Goal: Information Seeking & Learning: Learn about a topic

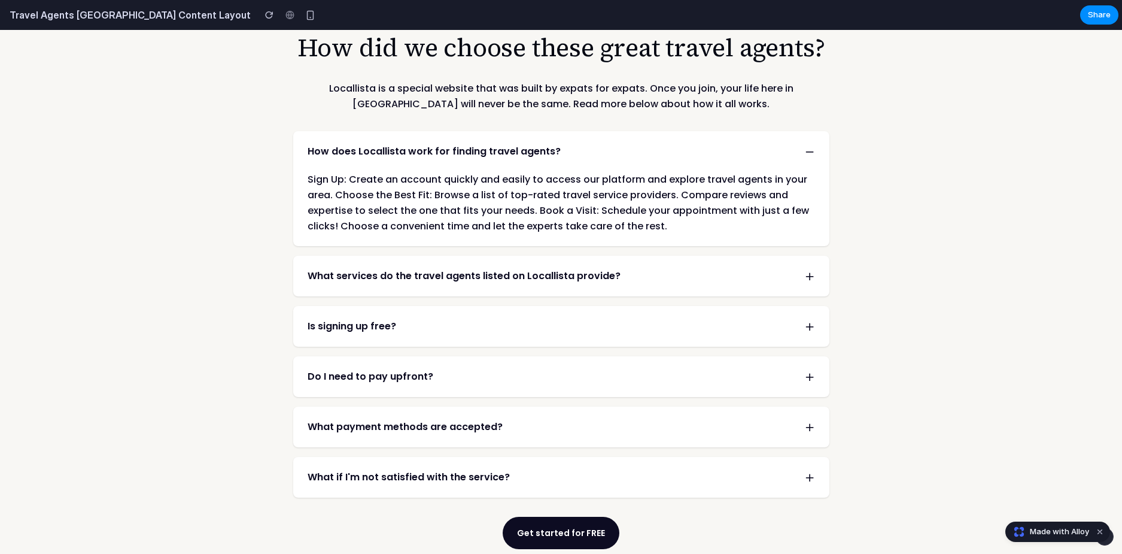
scroll to position [1975, 0]
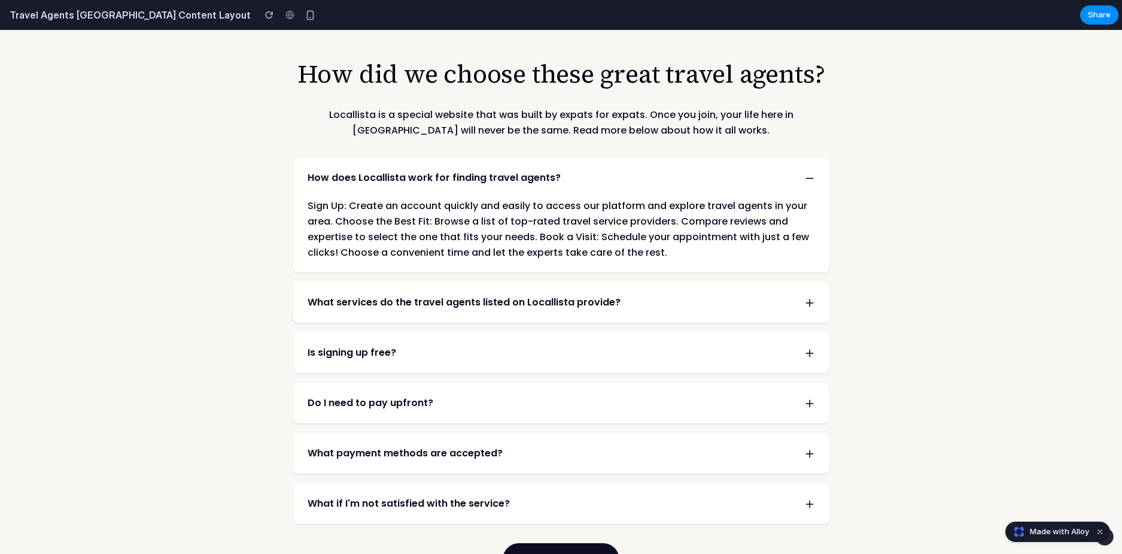
click at [411, 171] on span "How does Locallista work for finding travel agents?" at bounding box center [434, 178] width 253 height 14
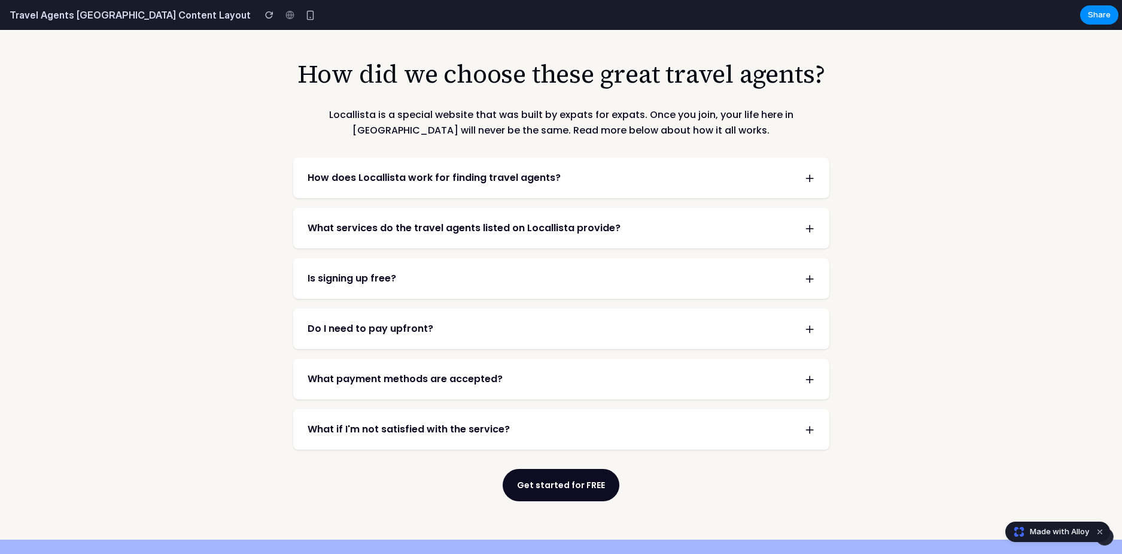
click at [385, 221] on span "What services do the travel agents listed on Locallista provide?" at bounding box center [464, 228] width 313 height 14
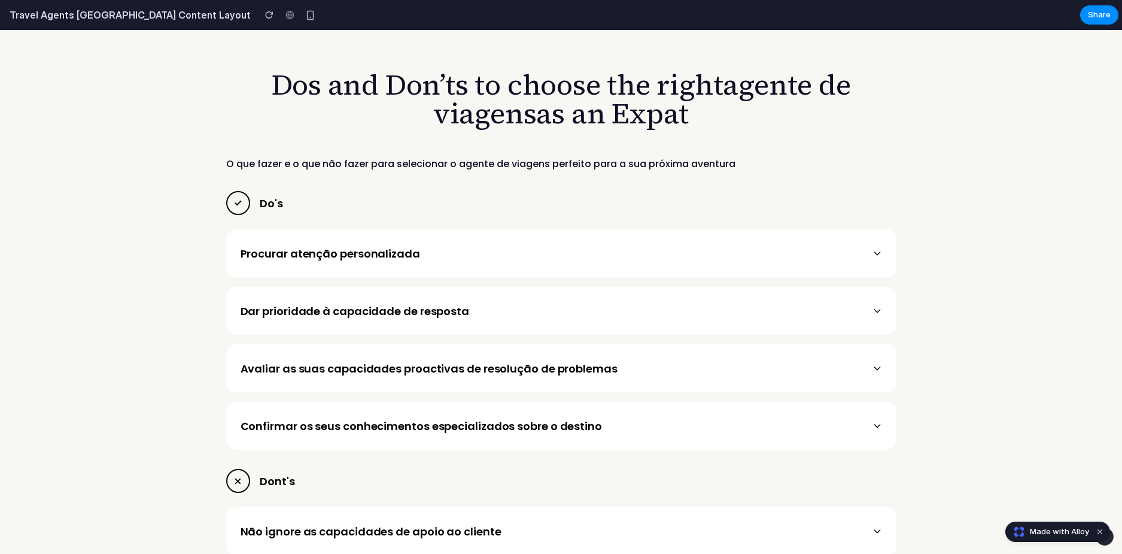
scroll to position [2873, 0]
click at [388, 228] on div "Procurar atenção personalizada" at bounding box center [561, 252] width 670 height 48
click at [364, 244] on div "Procurar atenção personalizada" at bounding box center [331, 252] width 180 height 16
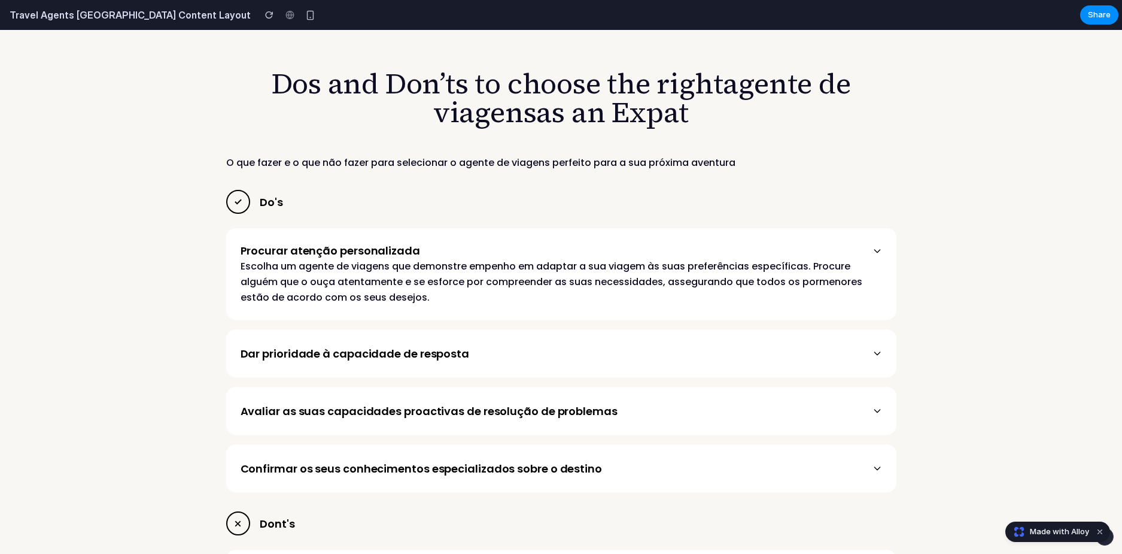
click at [341, 345] on div "Dar prioridade à capacidade de resposta" at bounding box center [355, 353] width 229 height 16
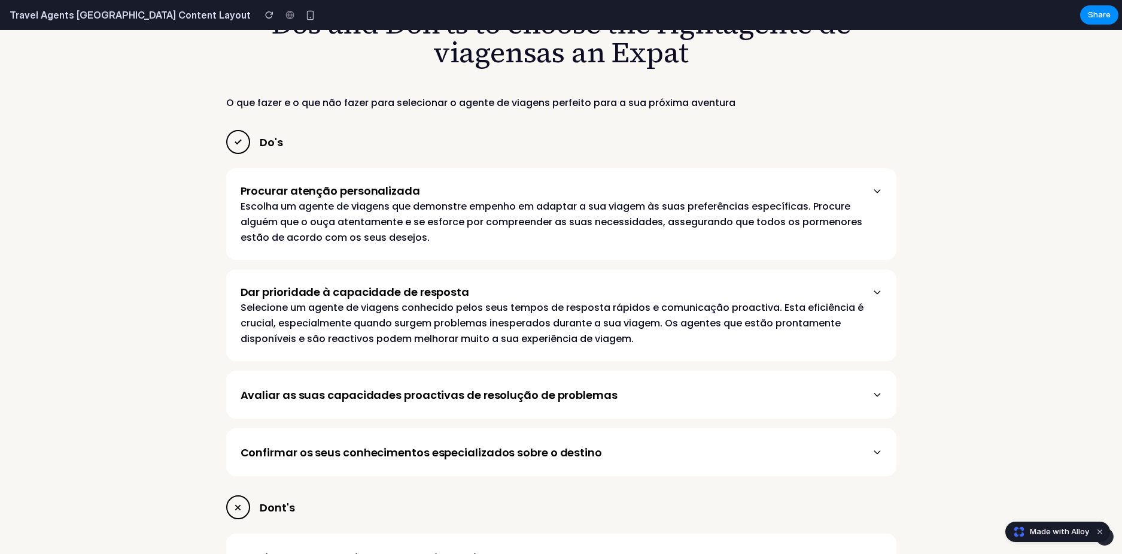
click at [317, 387] on div "Avaliar as suas capacidades proactivas de resolução de problemas" at bounding box center [429, 395] width 377 height 16
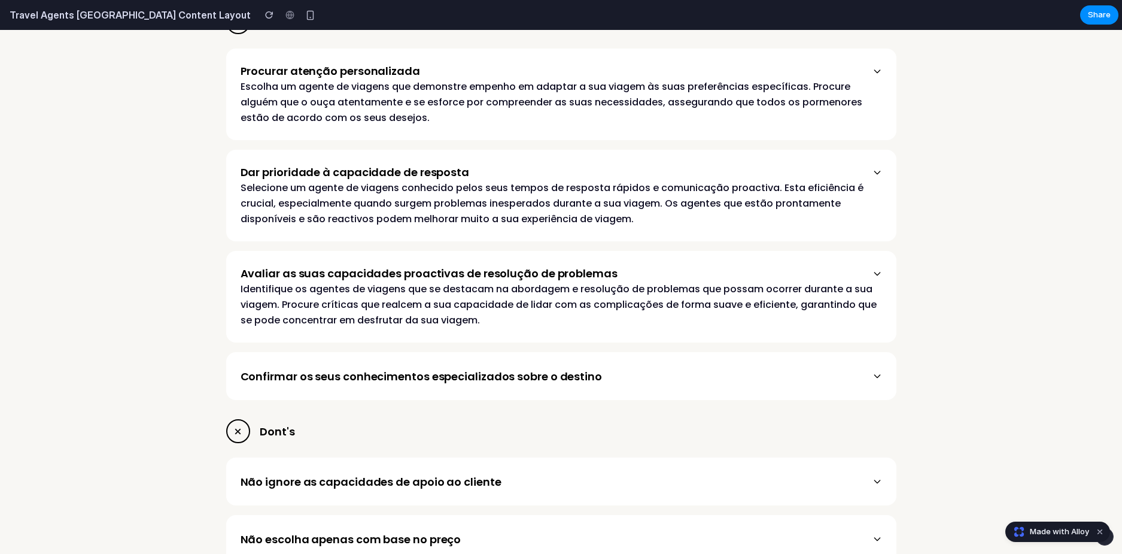
click at [344, 368] on div "Confirmar os seus conhecimentos especializados sobre o destino" at bounding box center [421, 376] width 361 height 16
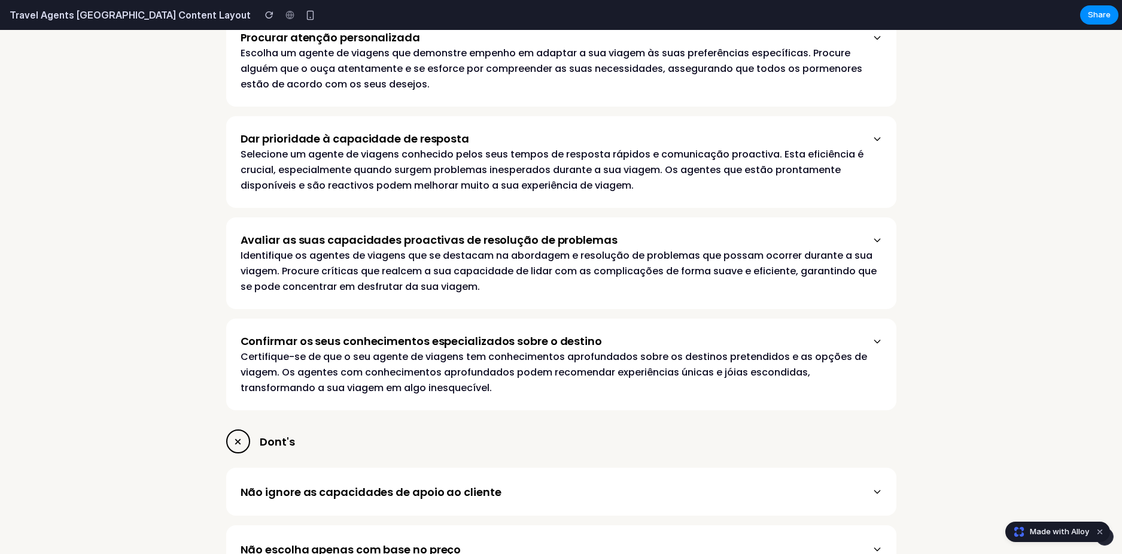
scroll to position [3232, 0]
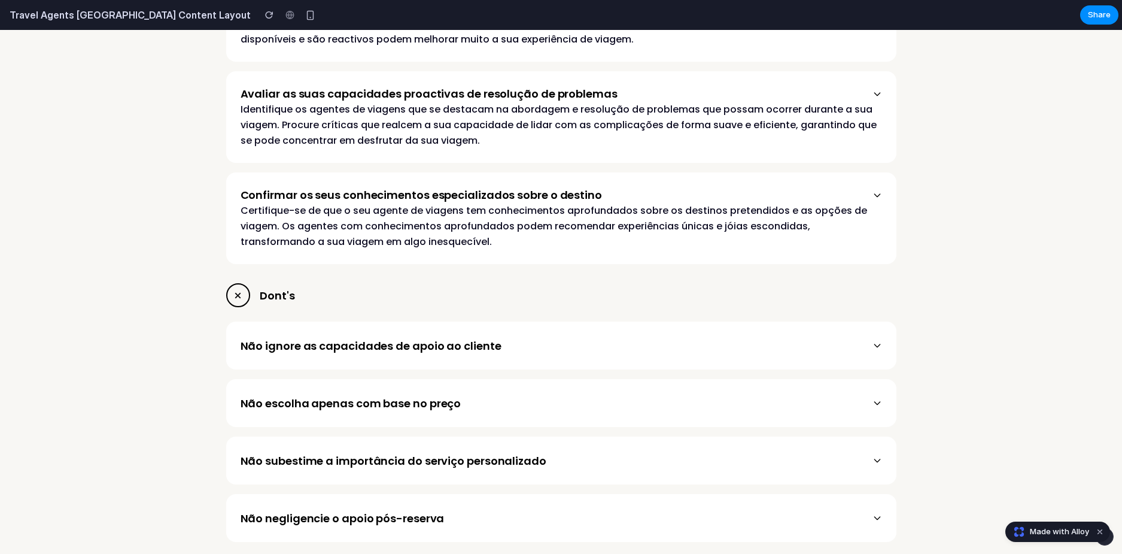
click at [347, 321] on div "Não ignore as capacidades de apoio ao cliente" at bounding box center [561, 345] width 670 height 48
click at [367, 395] on div "Não escolha apenas com base no preço" at bounding box center [351, 403] width 221 height 16
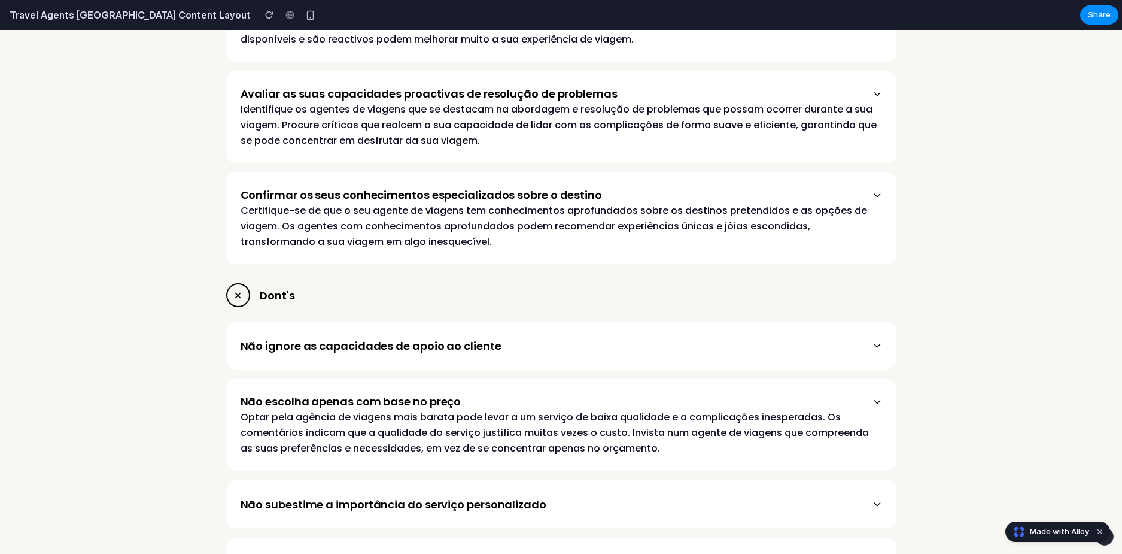
click at [370, 338] on div "Não ignore as capacidades de apoio ao cliente" at bounding box center [371, 346] width 261 height 16
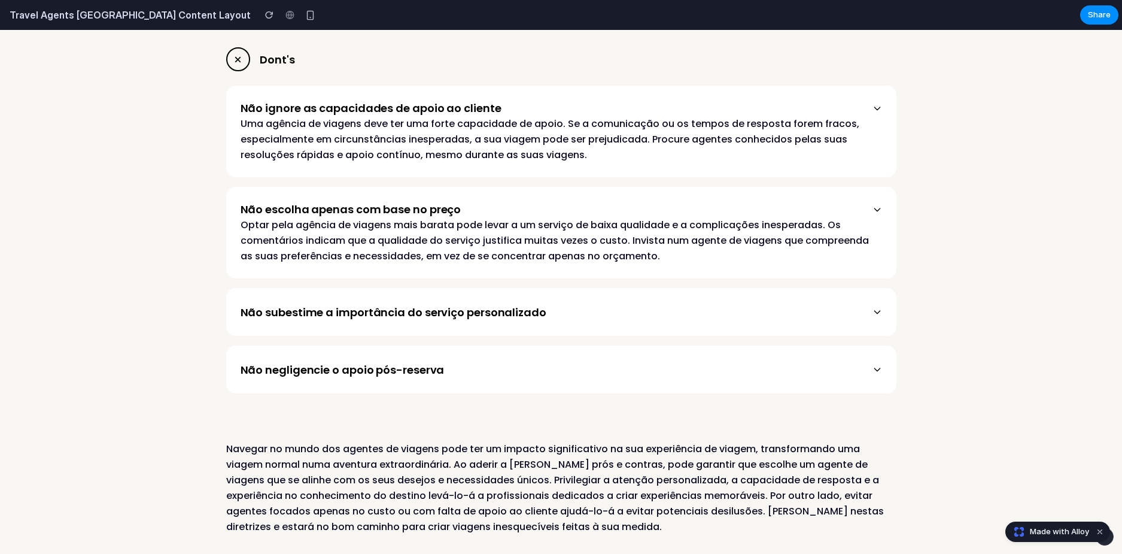
scroll to position [3471, 0]
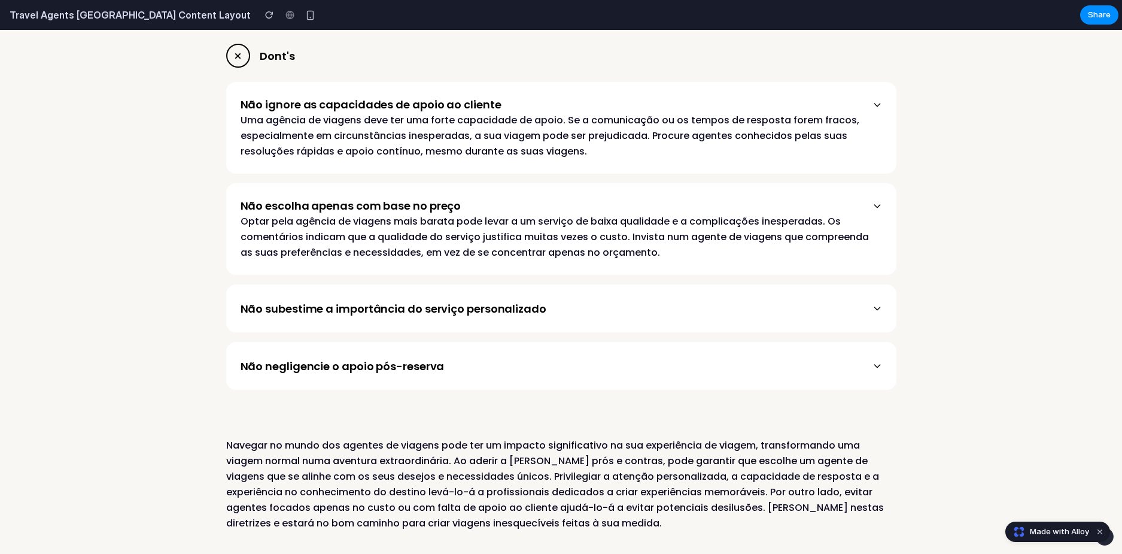
click at [382, 342] on div "Não negligencie o apoio pós-reserva" at bounding box center [561, 366] width 670 height 48
click at [369, 284] on div "Não subestime a importância do serviço personalizado" at bounding box center [561, 308] width 670 height 48
click at [367, 358] on div "Não negligencie o apoio pós-reserva" at bounding box center [343, 366] width 204 height 16
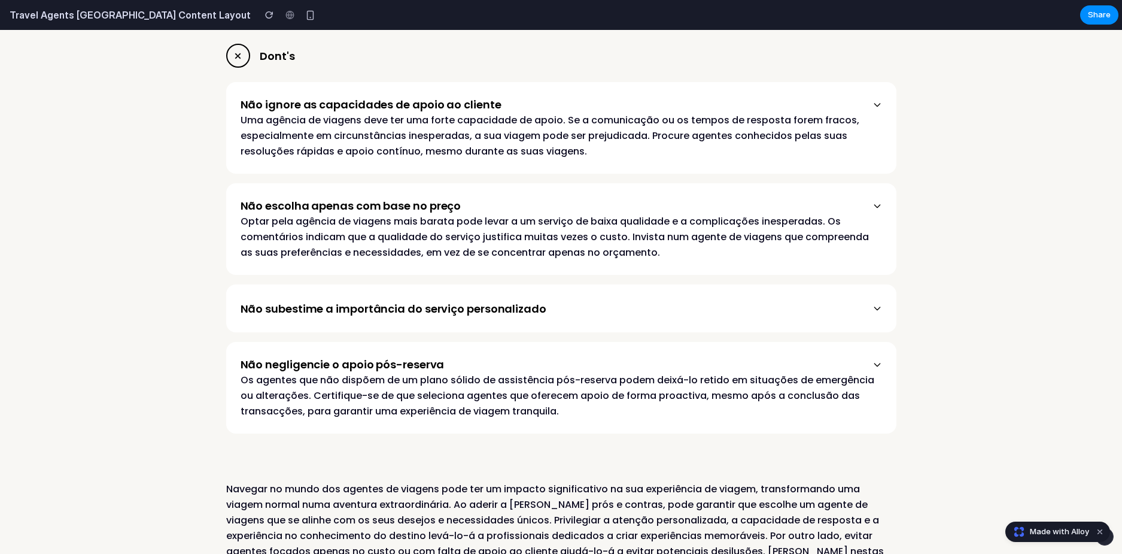
click at [422, 300] on div "Não subestime a importância do serviço personalizado" at bounding box center [394, 308] width 306 height 16
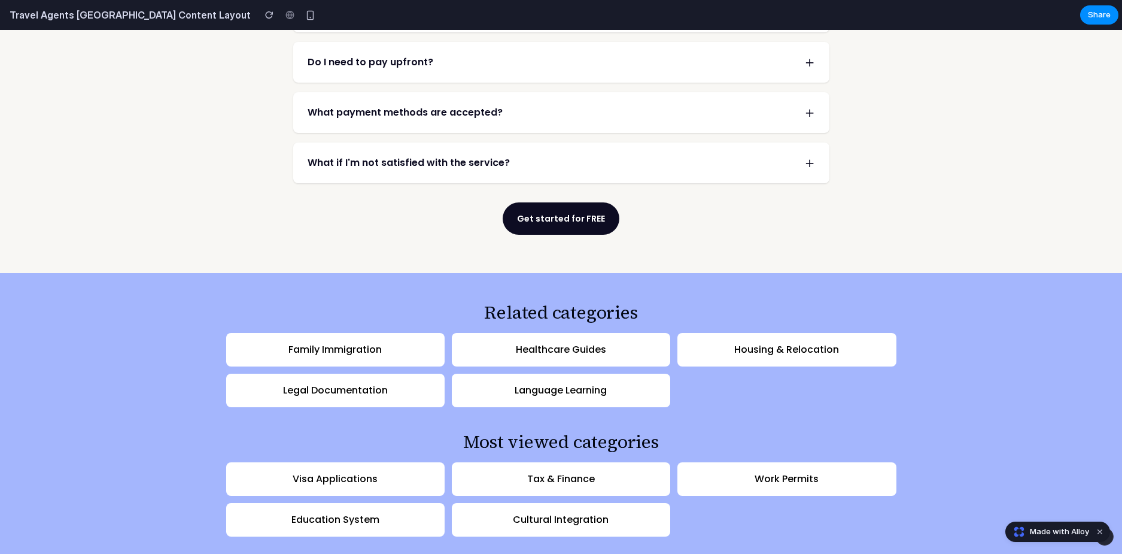
scroll to position [2332, 0]
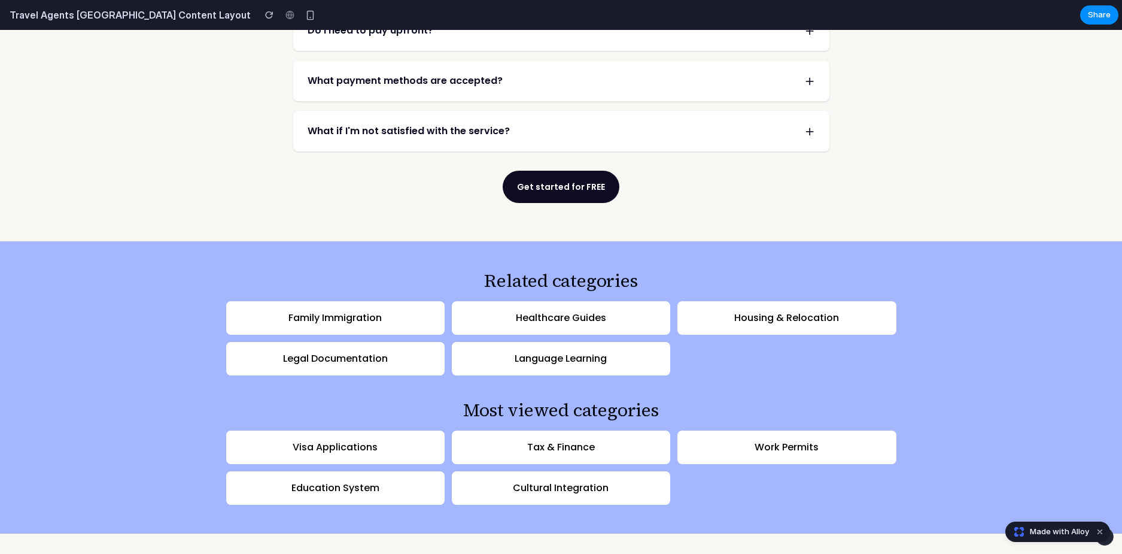
click at [566, 440] on h3 "Tax & Finance" at bounding box center [561, 447] width 68 height 14
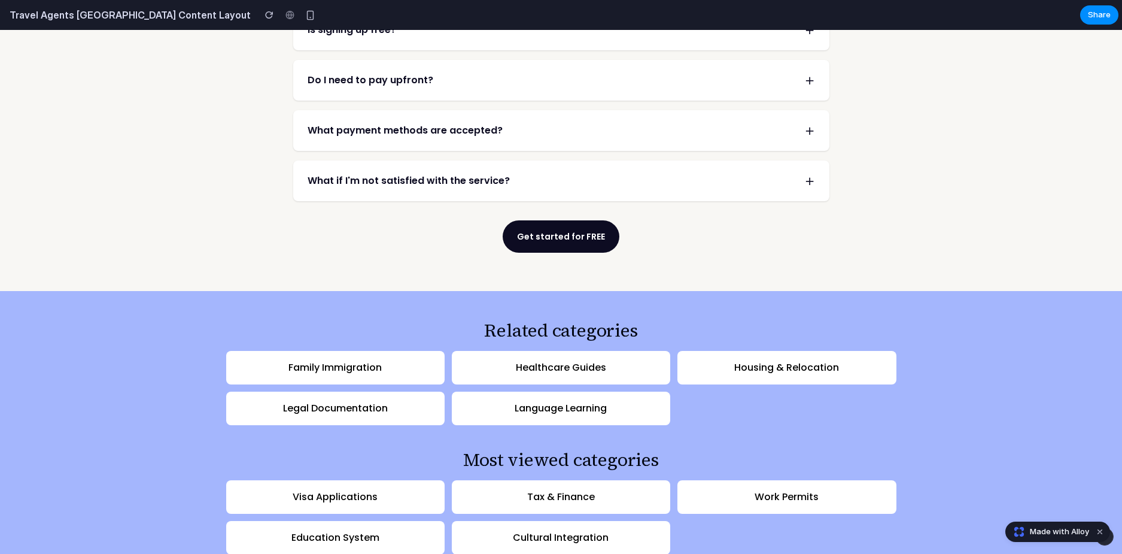
scroll to position [2152, 0]
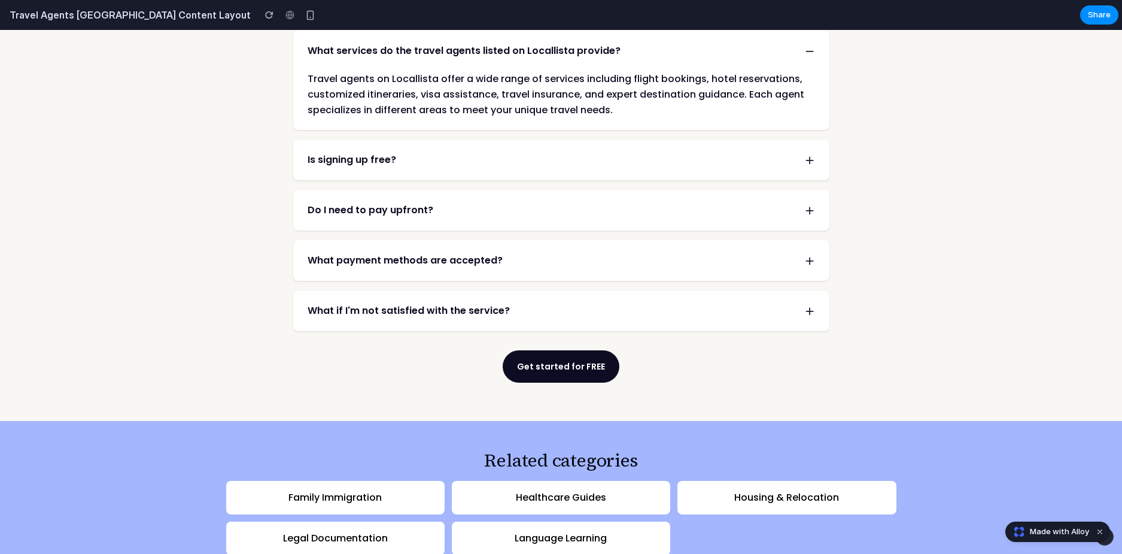
drag, startPoint x: 375, startPoint y: 113, endPoint x: 373, endPoint y: 104, distance: 8.6
click at [375, 139] on button "Is signing up free? +" at bounding box center [561, 159] width 536 height 41
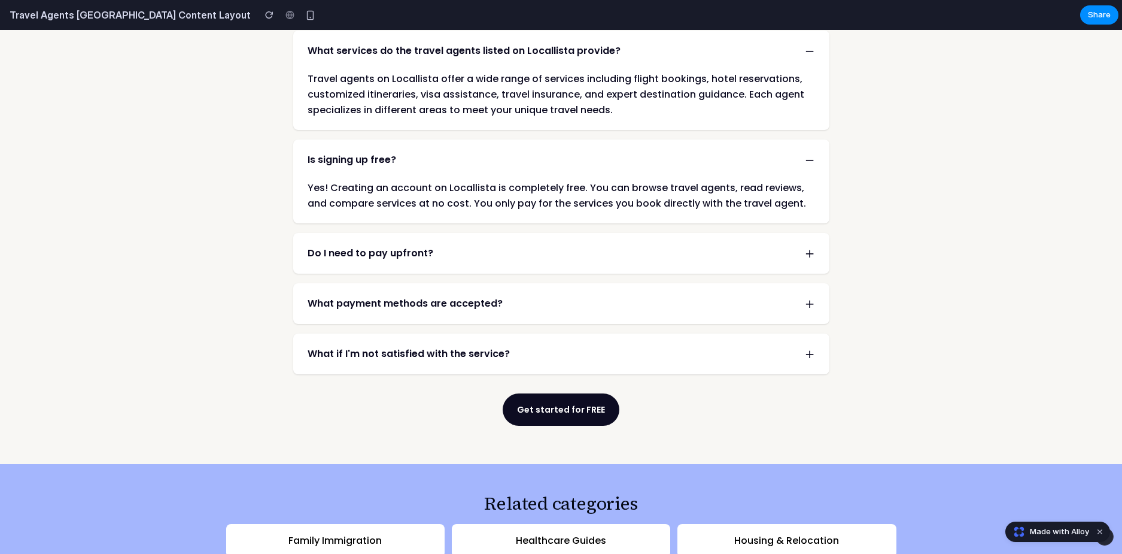
click at [355, 246] on span "Do I need to pay upfront?" at bounding box center [371, 253] width 126 height 14
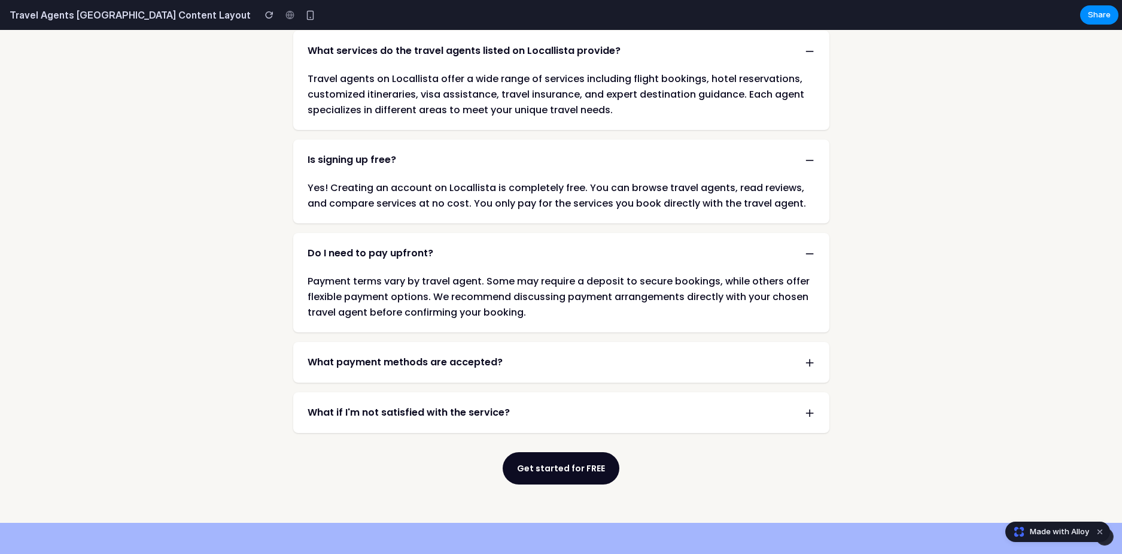
click at [326, 275] on div "How does Locallista work for finding travel agents? + What services do the trav…" at bounding box center [561, 206] width 536 height 452
click at [332, 355] on span "What payment methods are accepted?" at bounding box center [405, 362] width 195 height 14
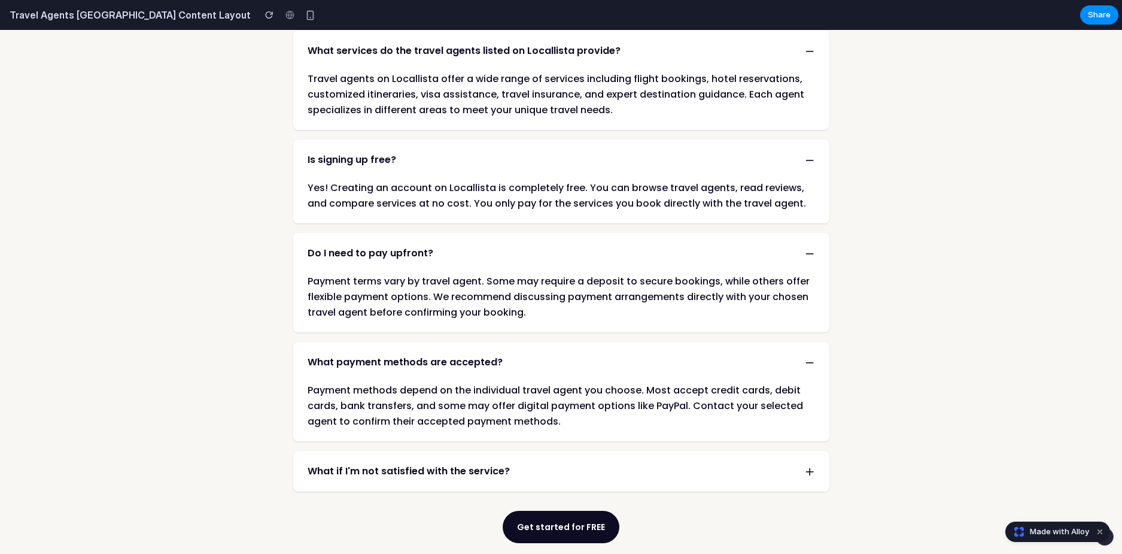
click at [363, 464] on span "What if I'm not satisfied with the service?" at bounding box center [409, 471] width 202 height 14
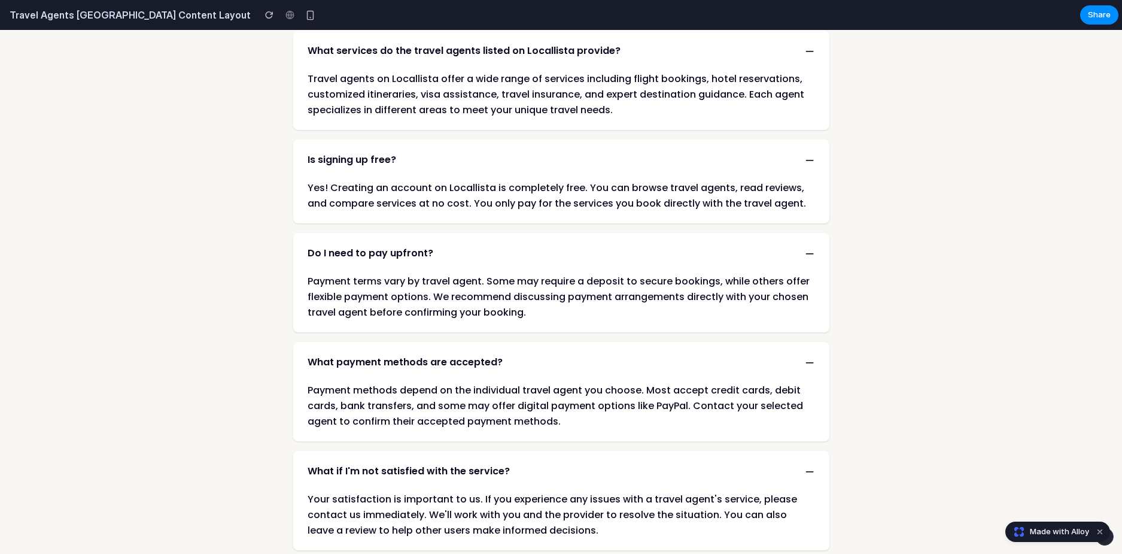
drag, startPoint x: 217, startPoint y: 306, endPoint x: 171, endPoint y: 276, distance: 54.6
drag, startPoint x: 171, startPoint y: 276, endPoint x: 134, endPoint y: 265, distance: 38.8
click at [134, 265] on div "How did we choose these great travel agents? Locallista is a special website th…" at bounding box center [561, 242] width 862 height 796
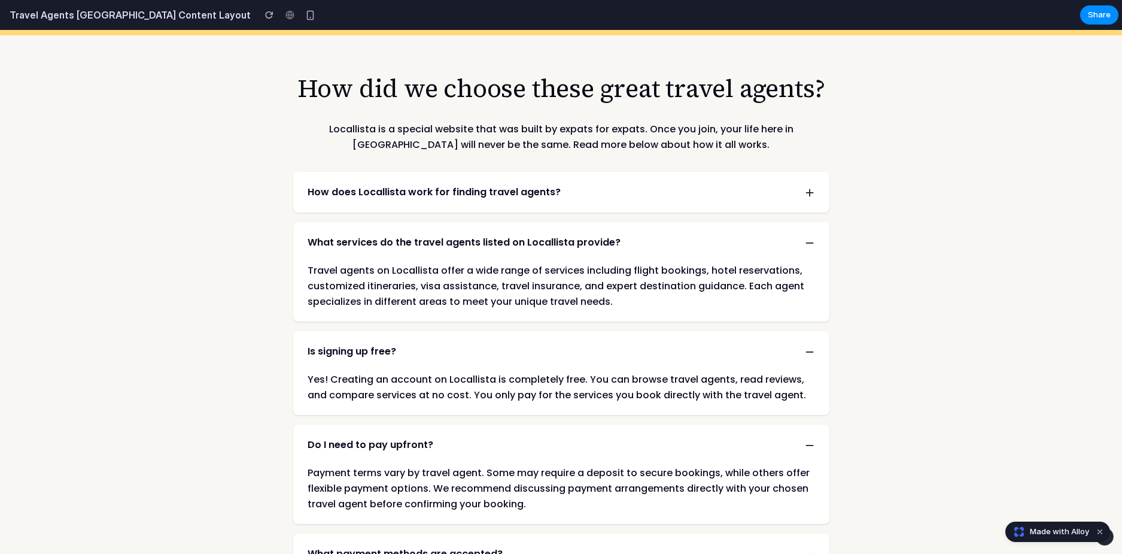
scroll to position [1973, 0]
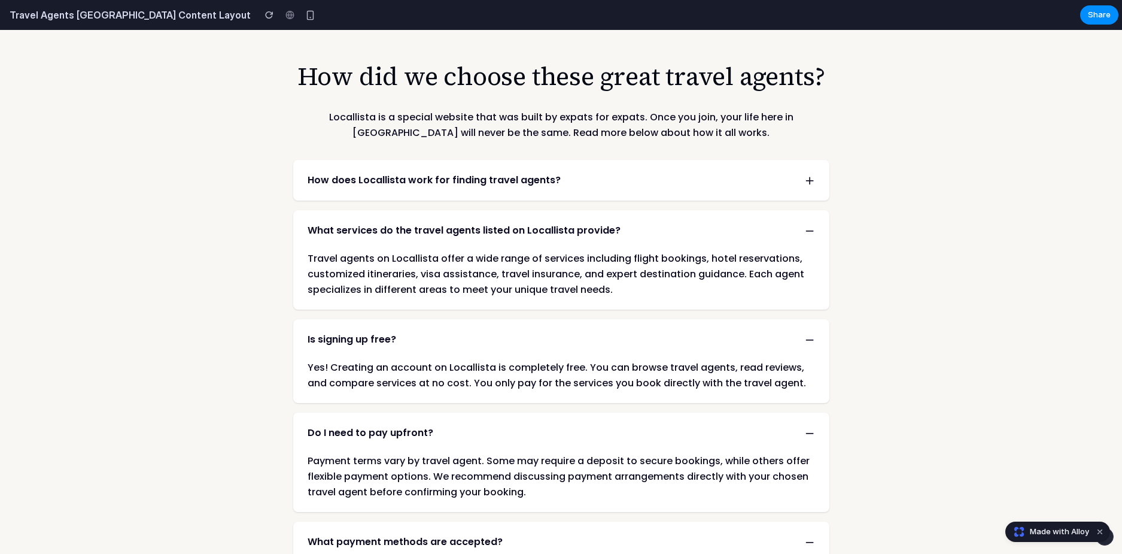
click at [472, 160] on button "How does Locallista work for finding travel agents? +" at bounding box center [561, 180] width 536 height 41
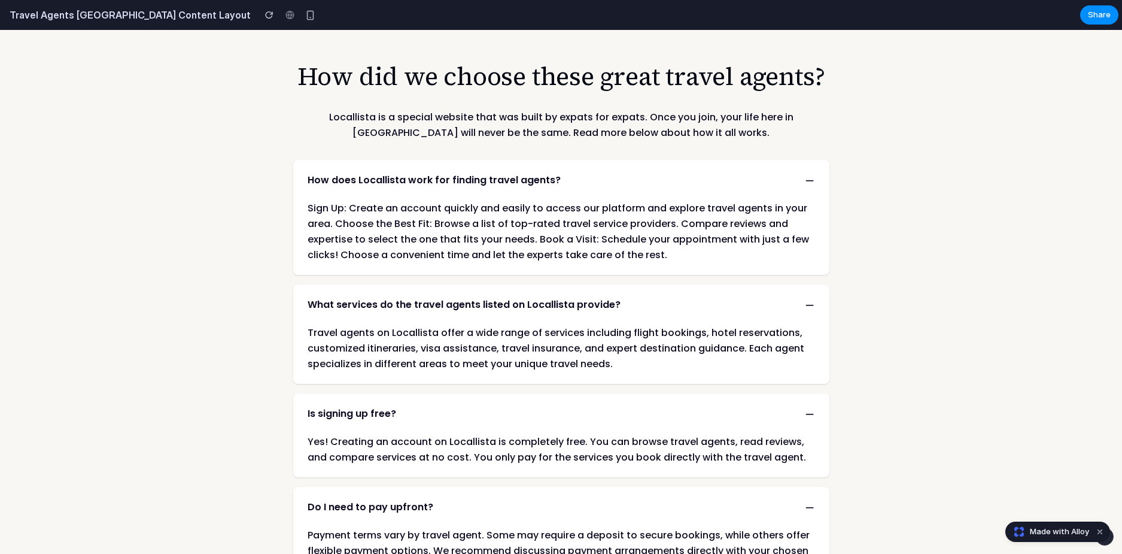
click at [484, 173] on span "How does Locallista work for finding travel agents?" at bounding box center [434, 180] width 253 height 14
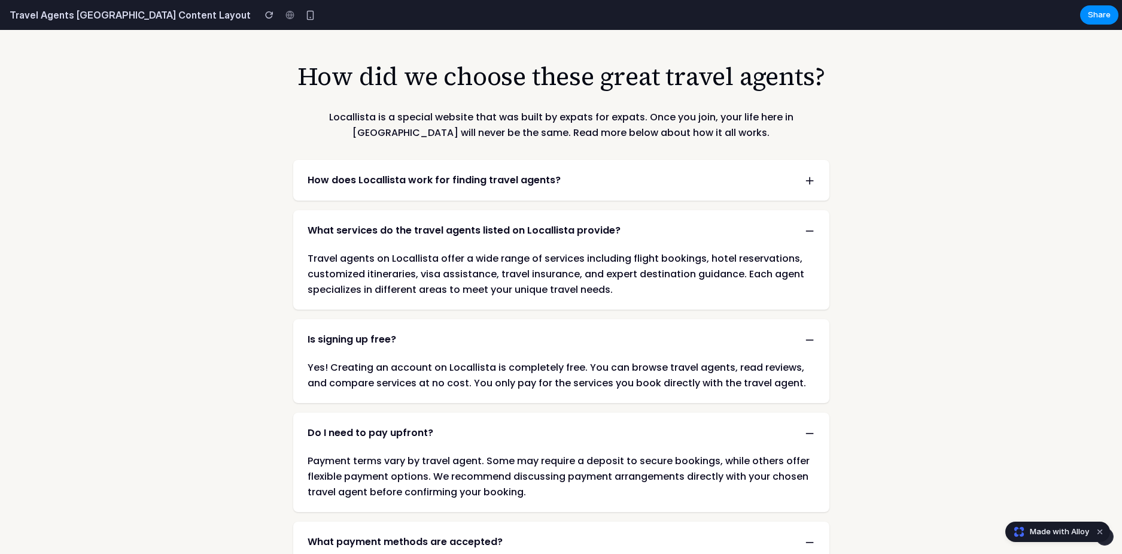
click at [489, 173] on span "How does Locallista work for finding travel agents?" at bounding box center [434, 180] width 253 height 14
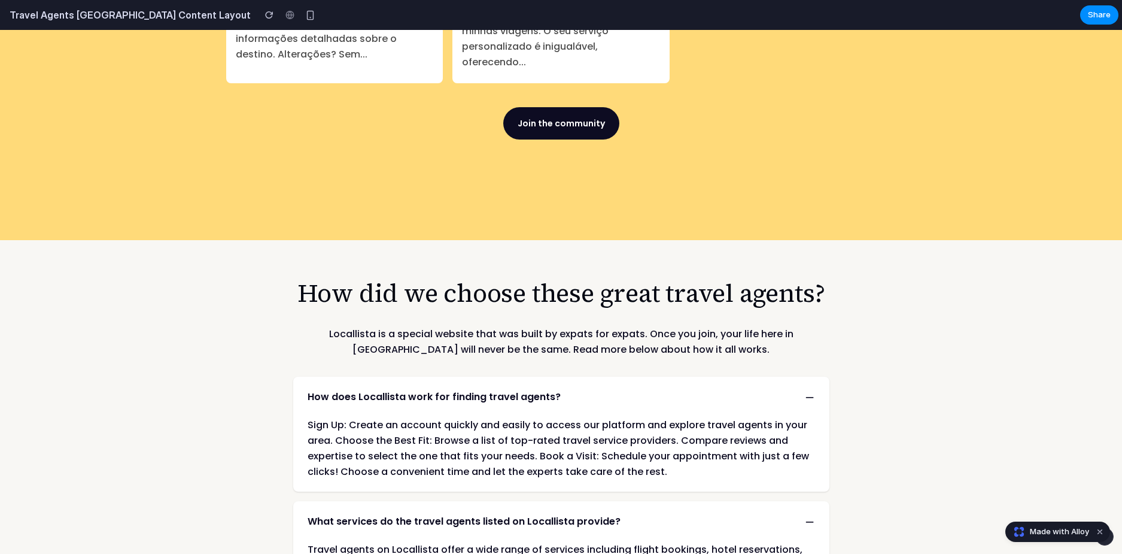
scroll to position [1733, 0]
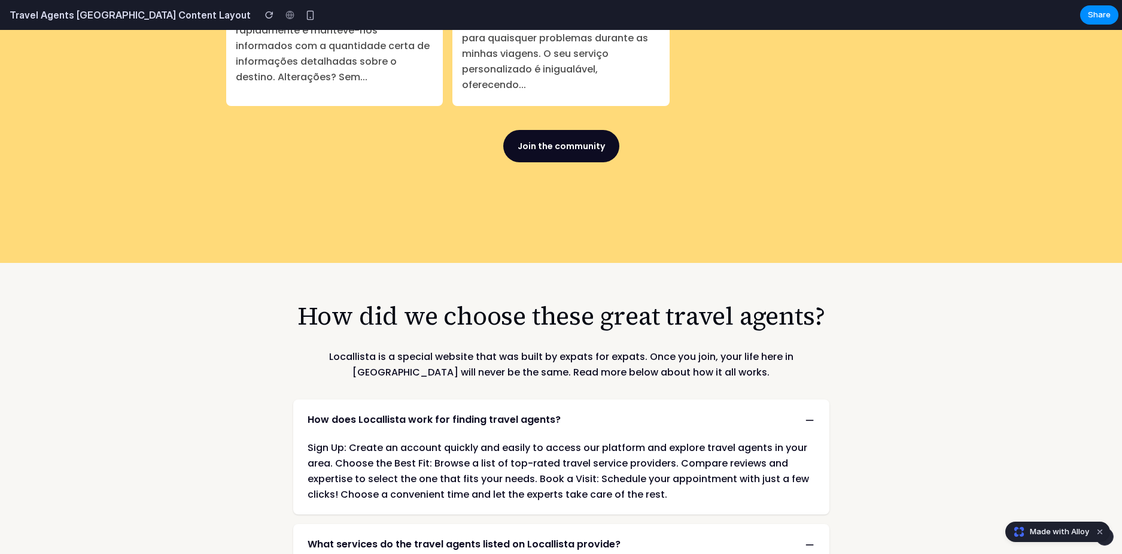
click at [1062, 531] on span "Made with Alloy" at bounding box center [1059, 531] width 59 height 12
click at [805, 411] on span "−" at bounding box center [810, 419] width 10 height 17
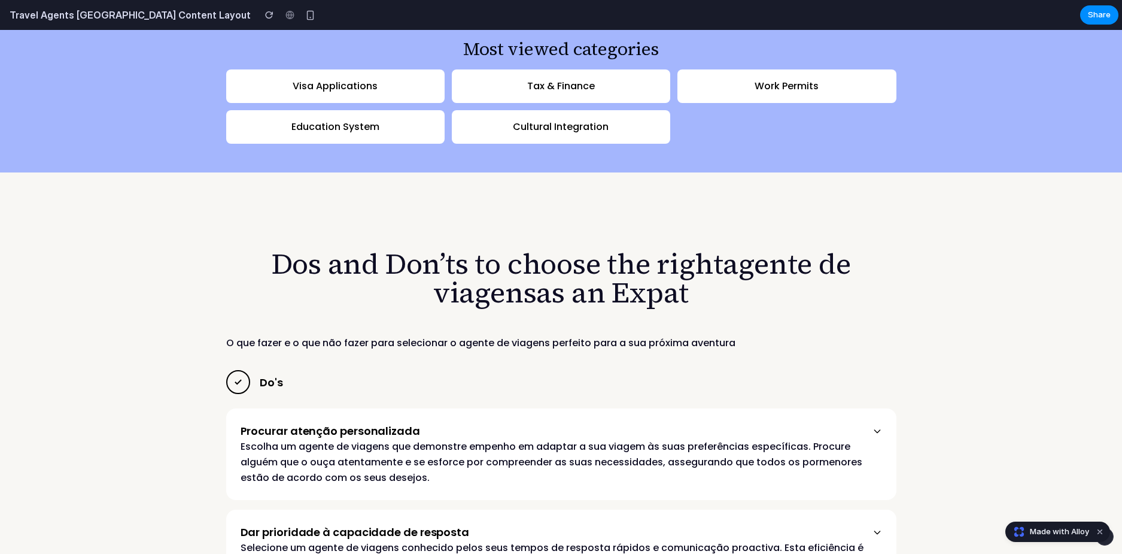
scroll to position [2930, 0]
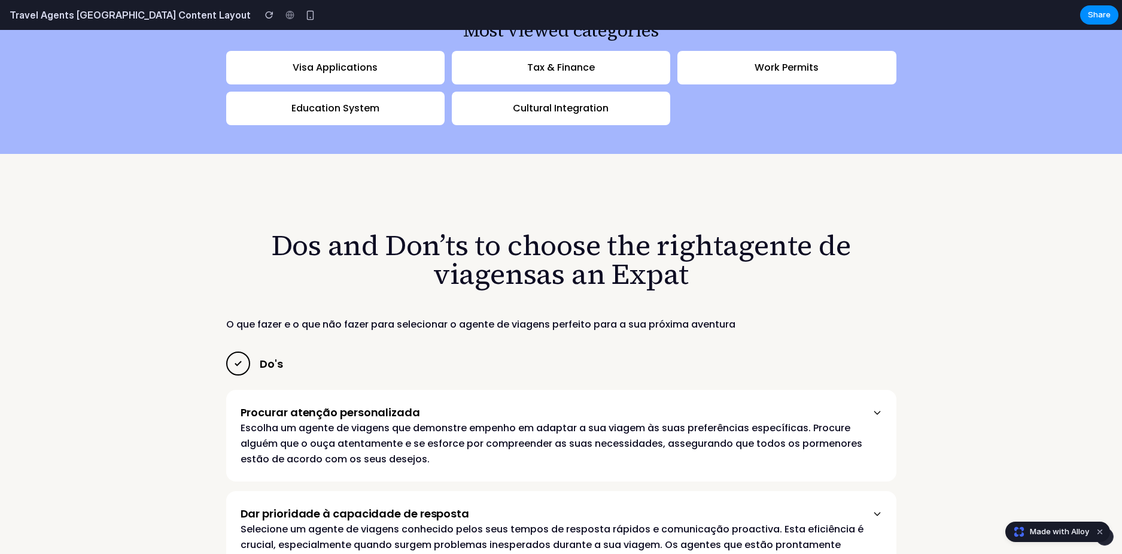
click at [877, 404] on button "Procurar atenção personalizada" at bounding box center [562, 412] width 642 height 16
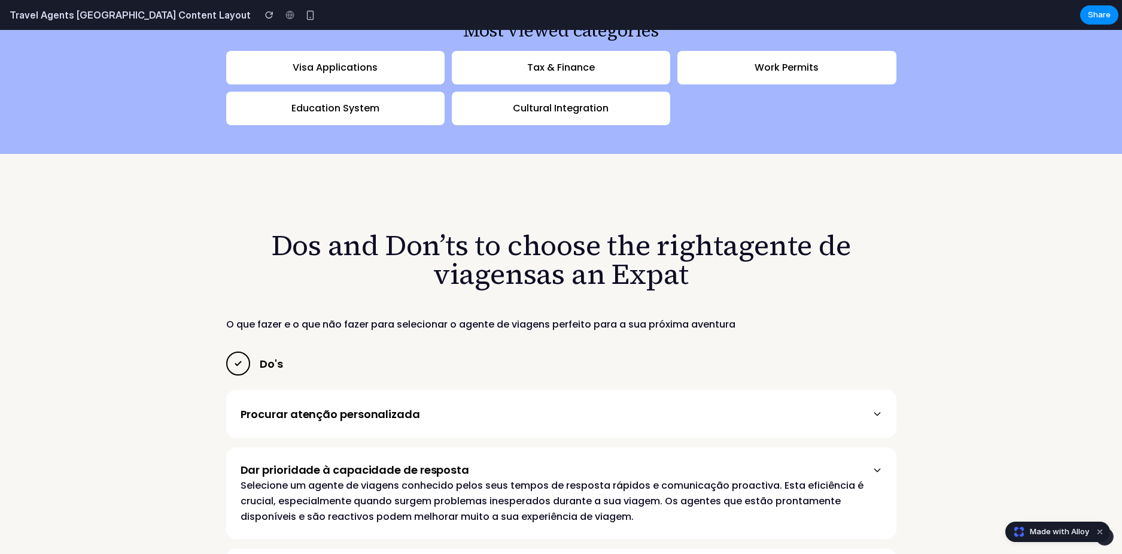
click at [876, 409] on icon at bounding box center [878, 414] width 10 height 10
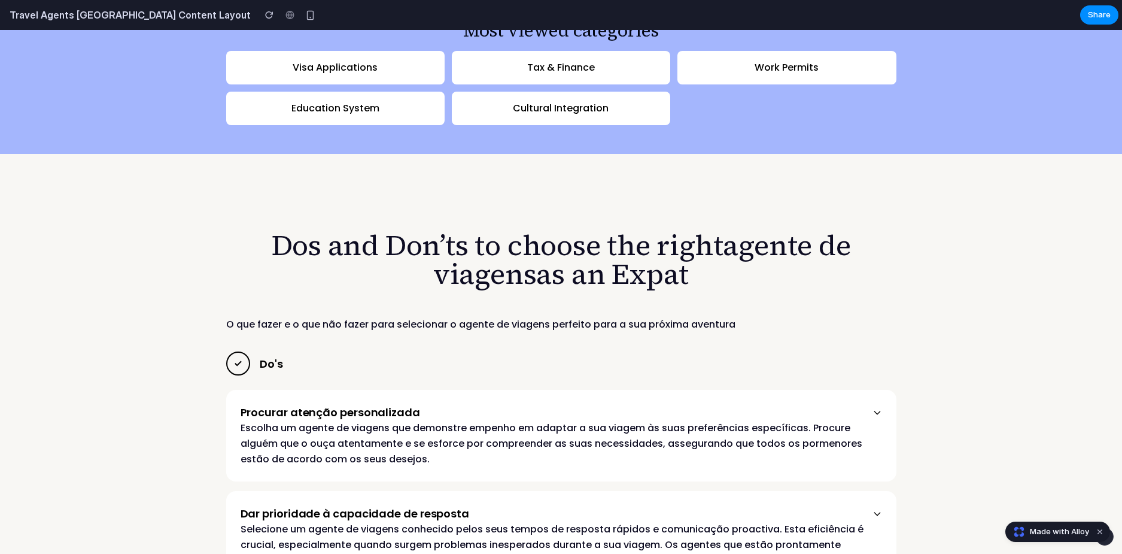
click at [876, 408] on icon at bounding box center [878, 413] width 10 height 10
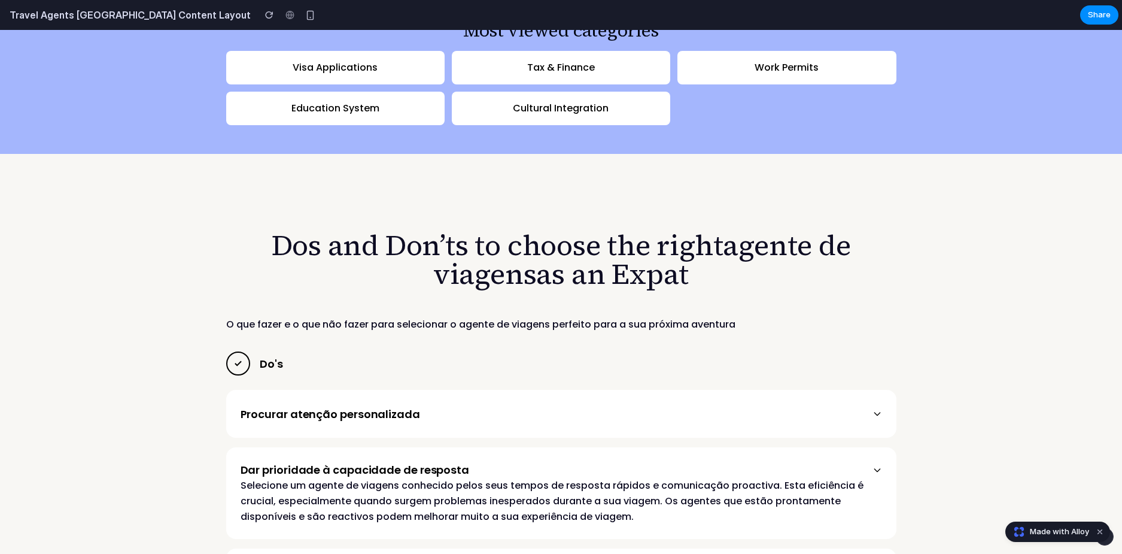
click at [876, 409] on icon at bounding box center [878, 414] width 10 height 10
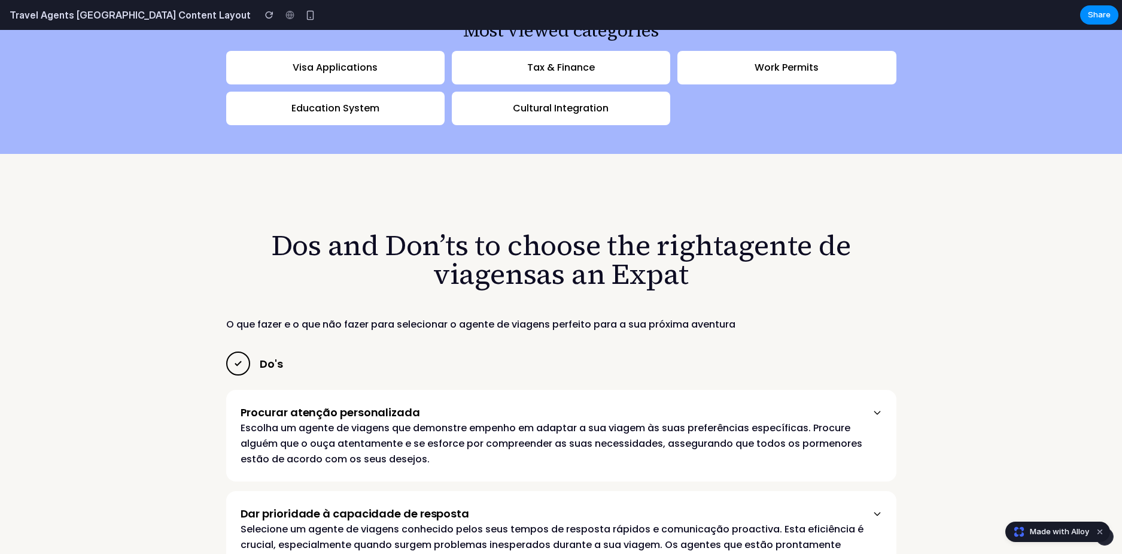
click at [876, 408] on icon at bounding box center [878, 413] width 10 height 10
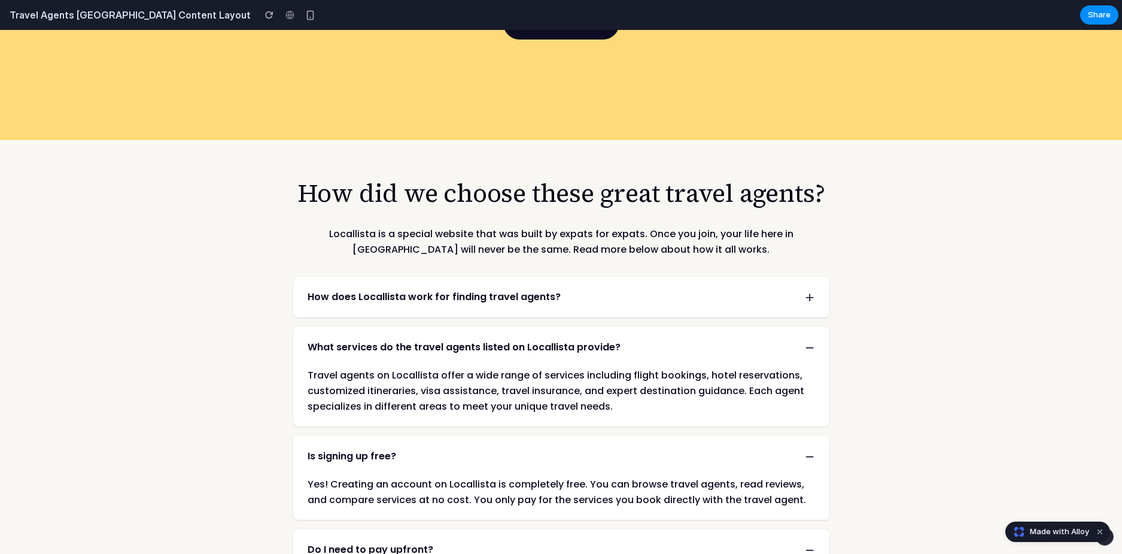
scroll to position [1853, 0]
